Goal: Task Accomplishment & Management: Manage account settings

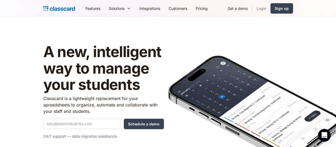
click at [271, 6] on link "Login" at bounding box center [262, 8] width 18 height 12
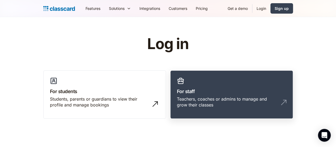
click at [205, 98] on div "Teachers, coaches or admins to manage and grow their classes" at bounding box center [226, 102] width 99 height 12
